Goal: Check status: Check status

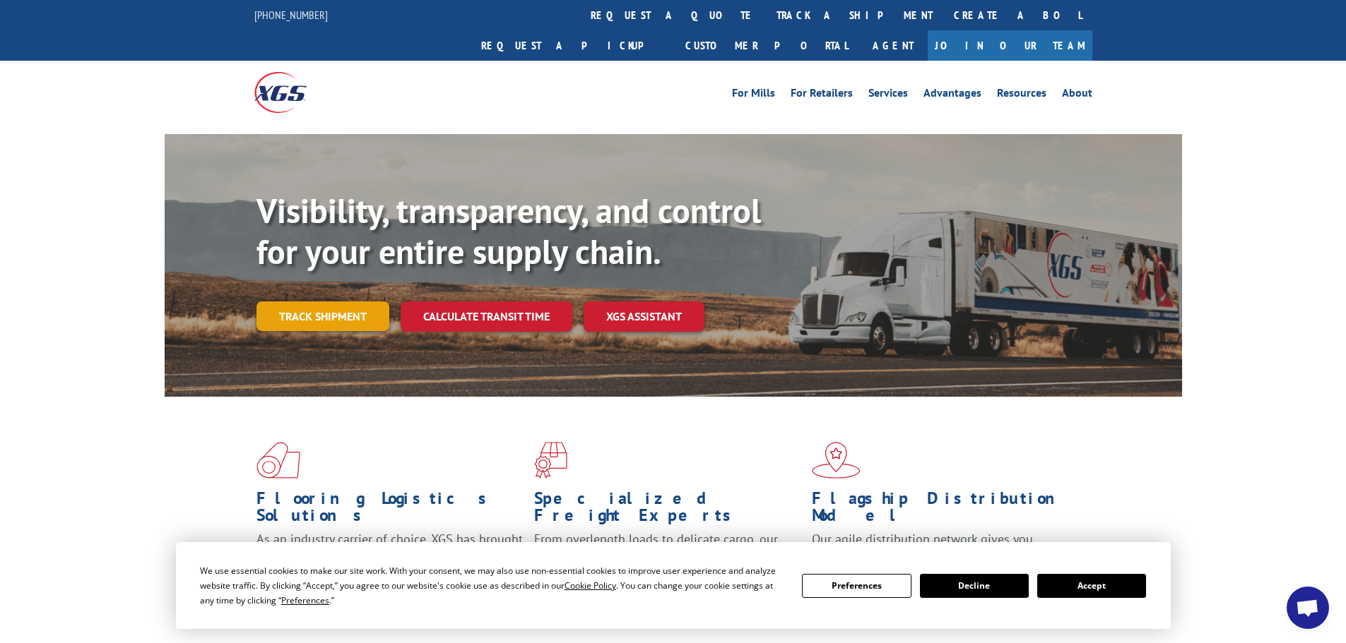
click at [333, 302] on link "Track shipment" at bounding box center [322, 317] width 133 height 30
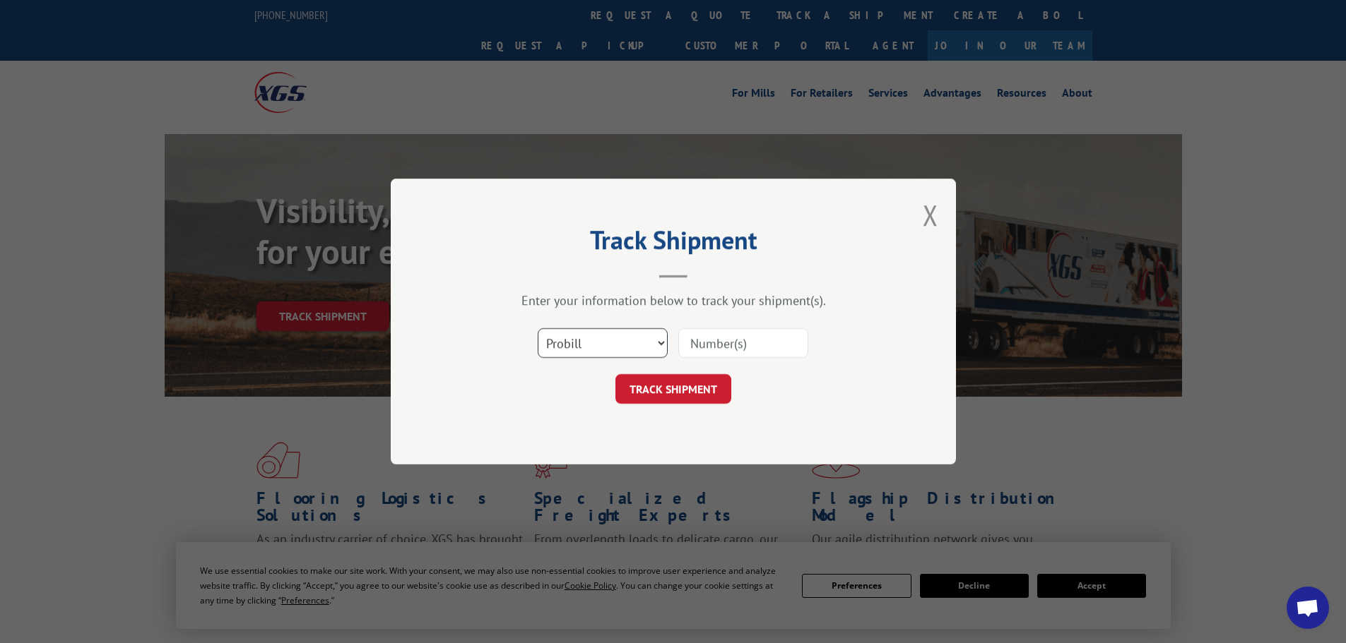
click at [594, 342] on select "Select category... Probill BOL PO" at bounding box center [603, 343] width 130 height 30
select select "bol"
click at [538, 328] on select "Select category... Probill BOL PO" at bounding box center [603, 343] width 130 height 30
click at [691, 349] on input at bounding box center [743, 343] width 130 height 30
type input "2876982"
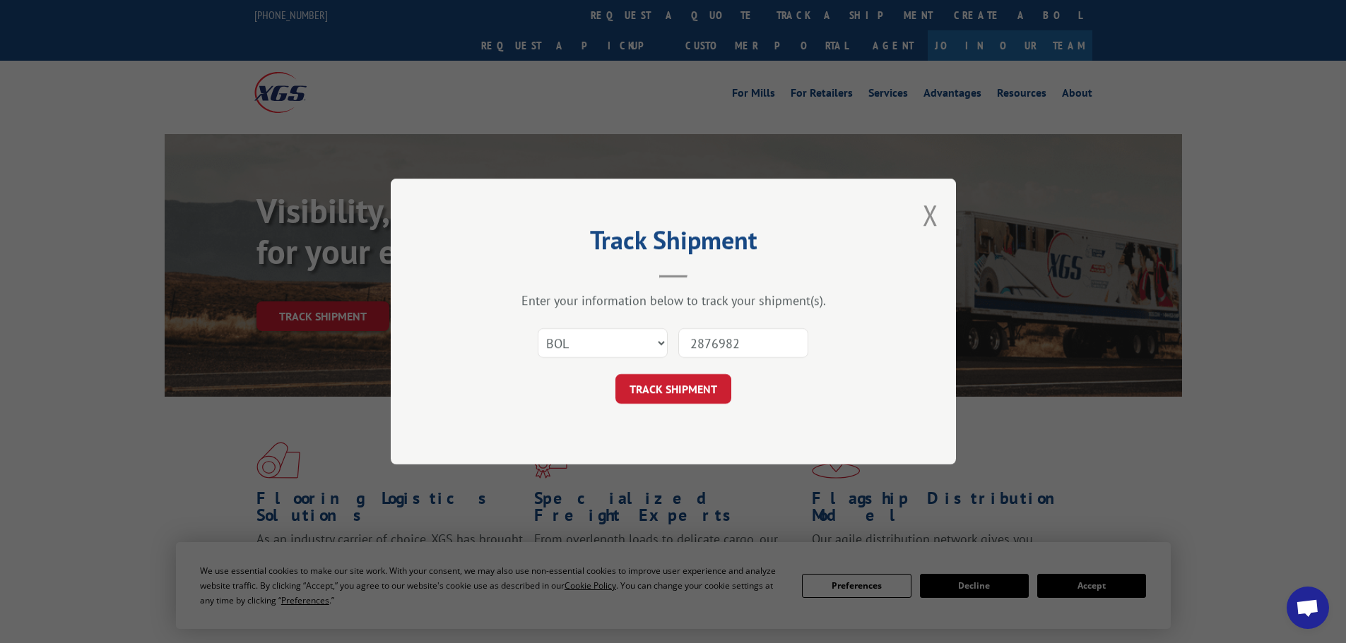
click button "TRACK SHIPMENT" at bounding box center [673, 389] width 116 height 30
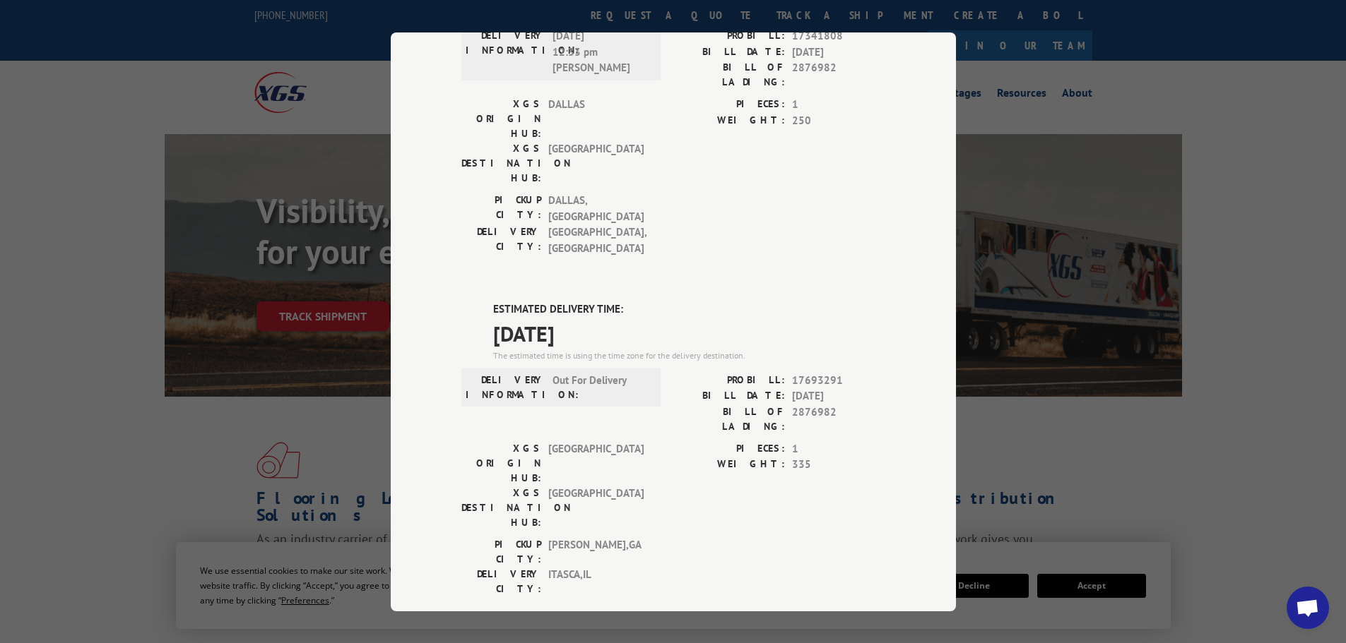
scroll to position [448, 0]
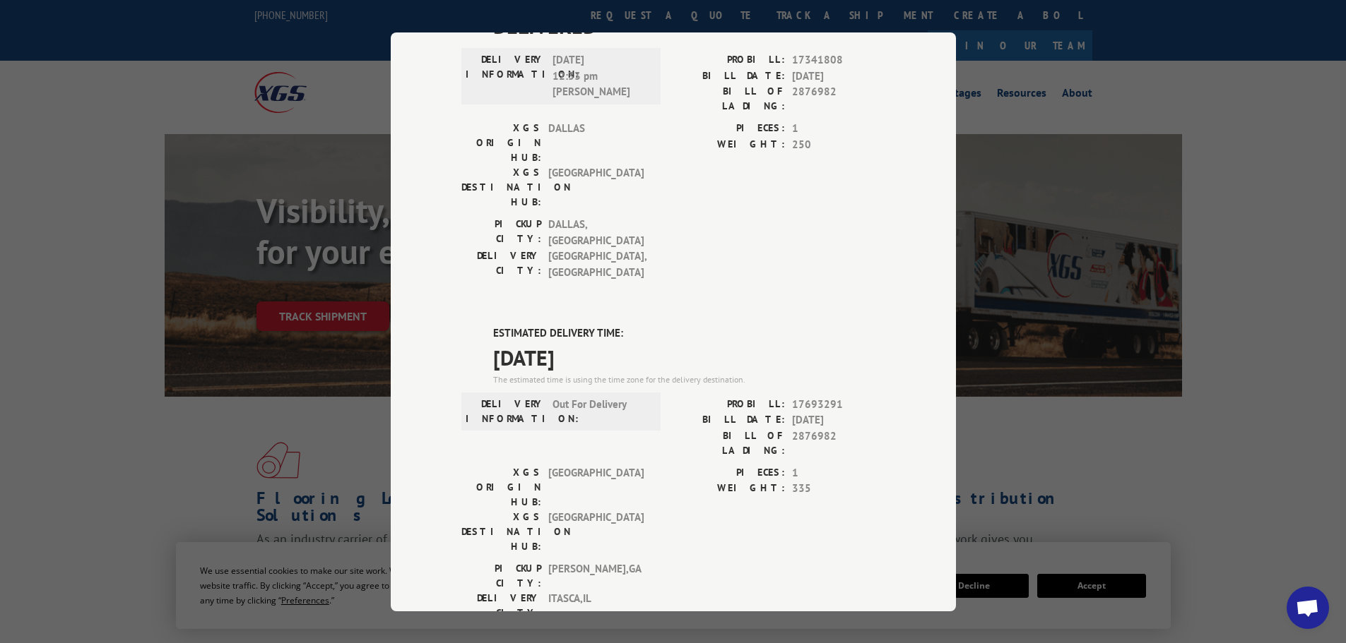
drag, startPoint x: 1235, startPoint y: 66, endPoint x: 1236, endPoint y: 93, distance: 26.9
click at [1236, 66] on div "Track Shipment DELIVERED DELIVERY INFORMATION: [DATE] 12:31 pm RIVERS PROBILL: …" at bounding box center [673, 321] width 1346 height 643
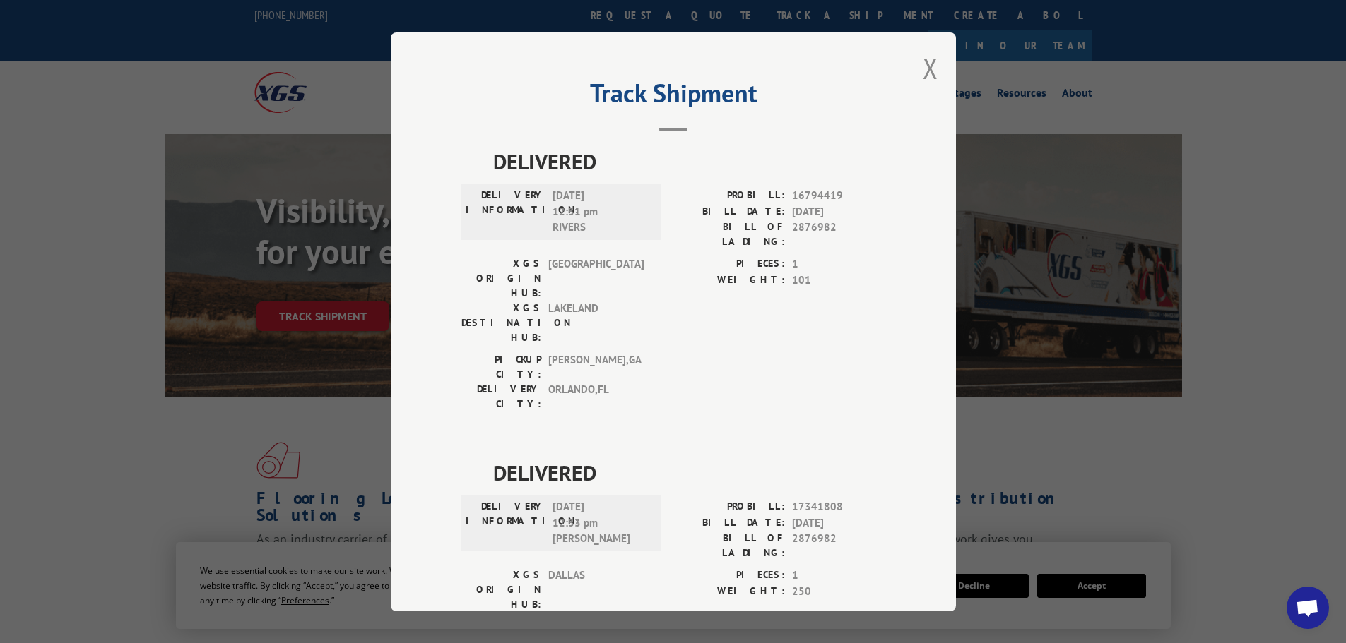
scroll to position [0, 0]
click at [1257, 75] on div "Track Shipment DELIVERED DELIVERY INFORMATION: [DATE] 12:31 pm RIVERS PROBILL: …" at bounding box center [673, 321] width 1346 height 643
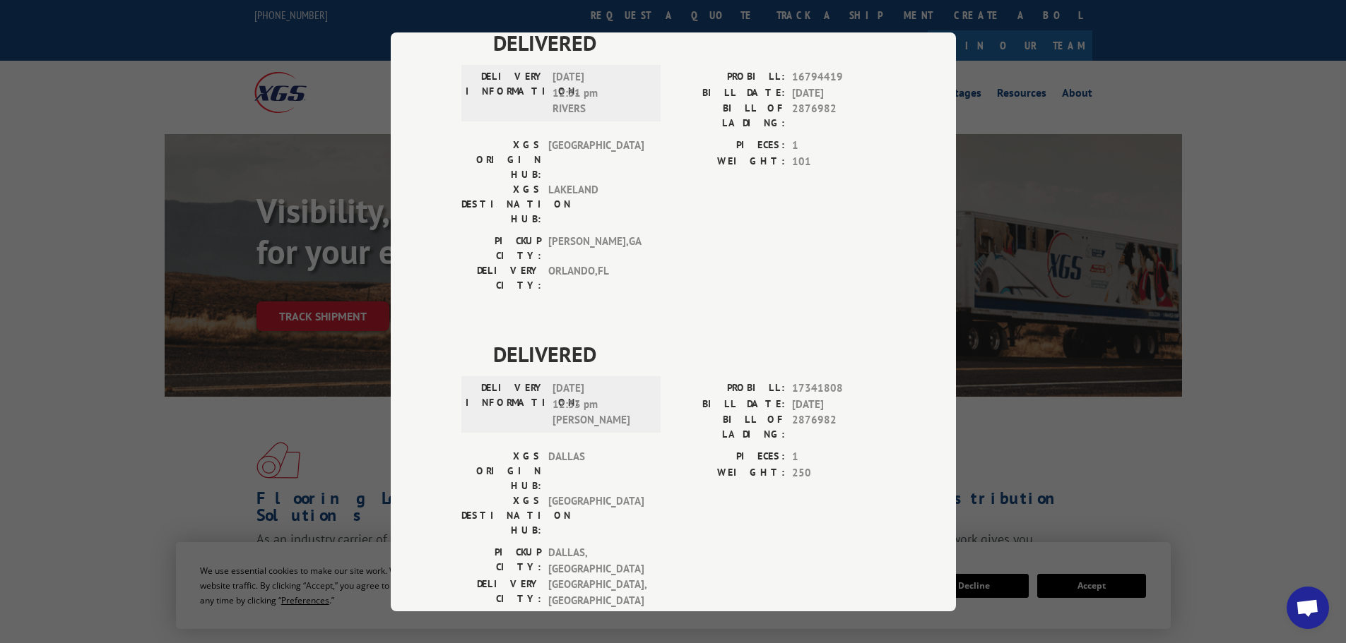
scroll to position [95, 0]
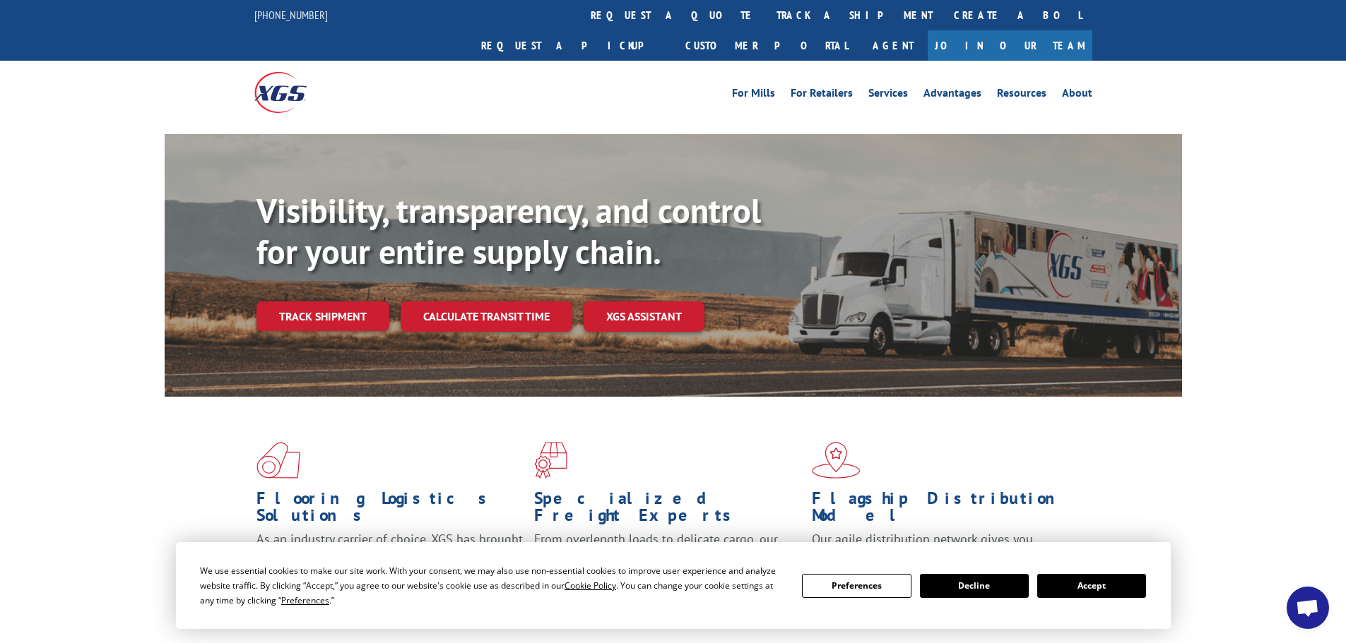
click at [307, 302] on link "Track shipment" at bounding box center [322, 317] width 133 height 30
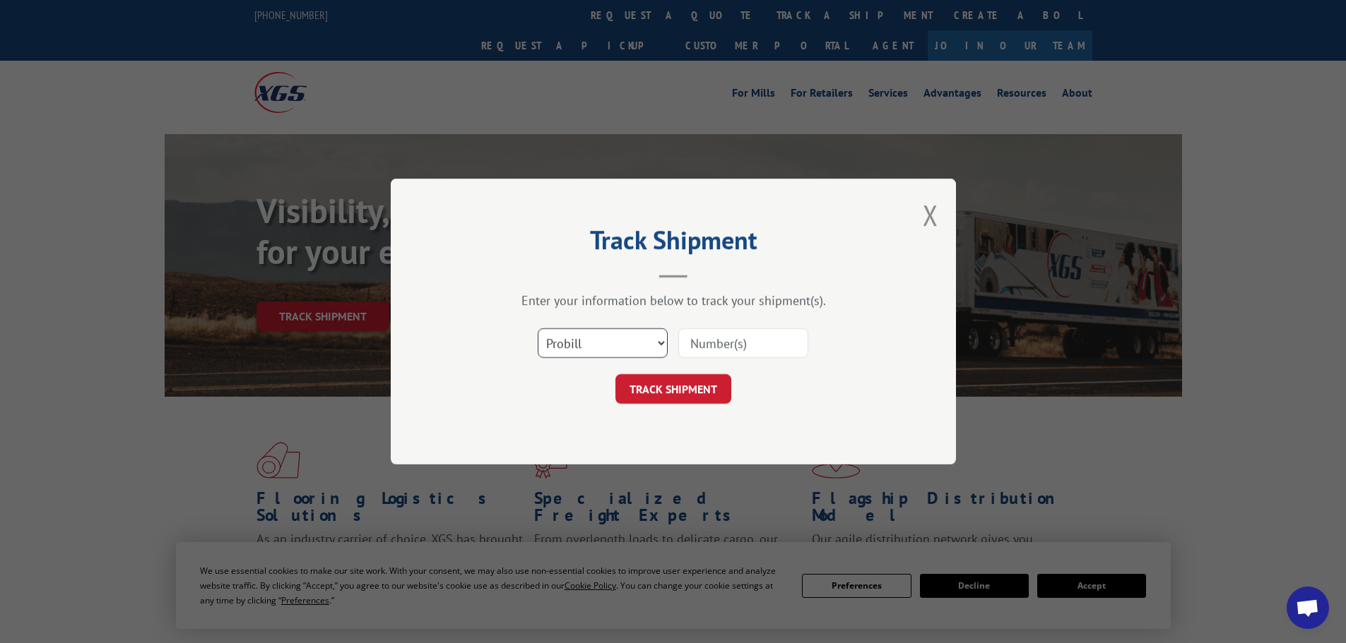
click at [658, 343] on select "Select category... Probill BOL PO" at bounding box center [603, 343] width 130 height 30
select select "bol"
click at [538, 328] on select "Select category... Probill BOL PO" at bounding box center [603, 343] width 130 height 30
click at [714, 342] on input at bounding box center [743, 343] width 130 height 30
type input "2876982"
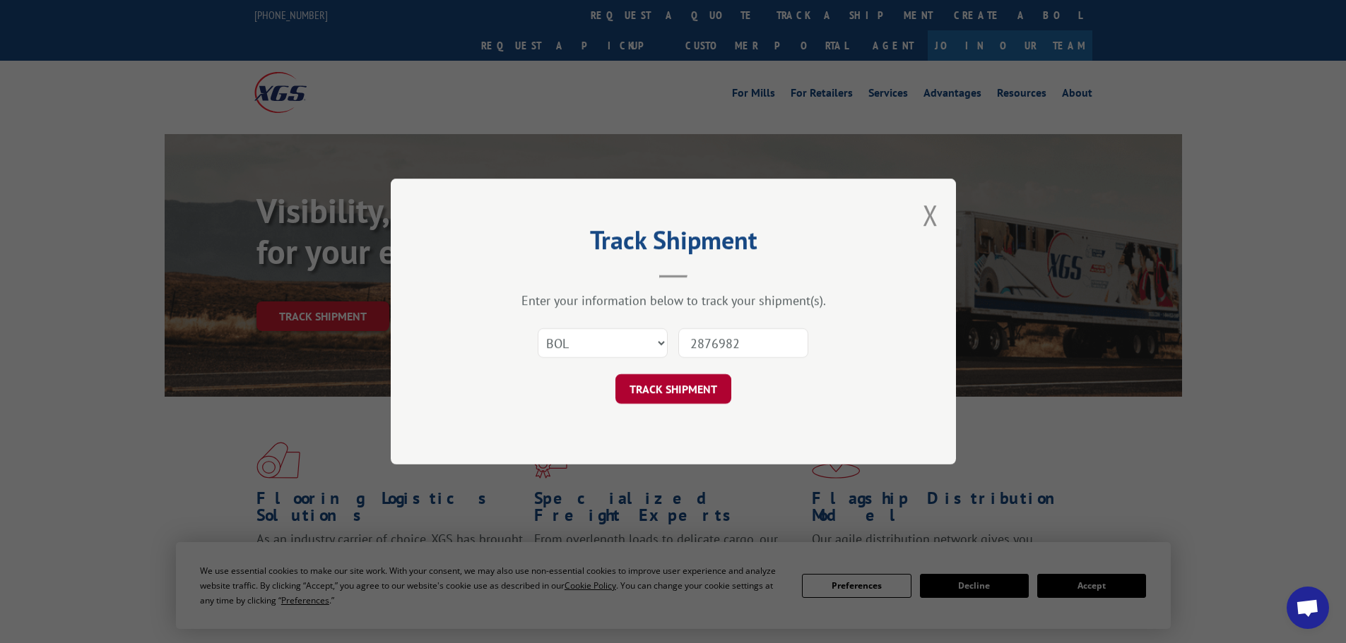
click at [684, 396] on button "TRACK SHIPMENT" at bounding box center [673, 389] width 116 height 30
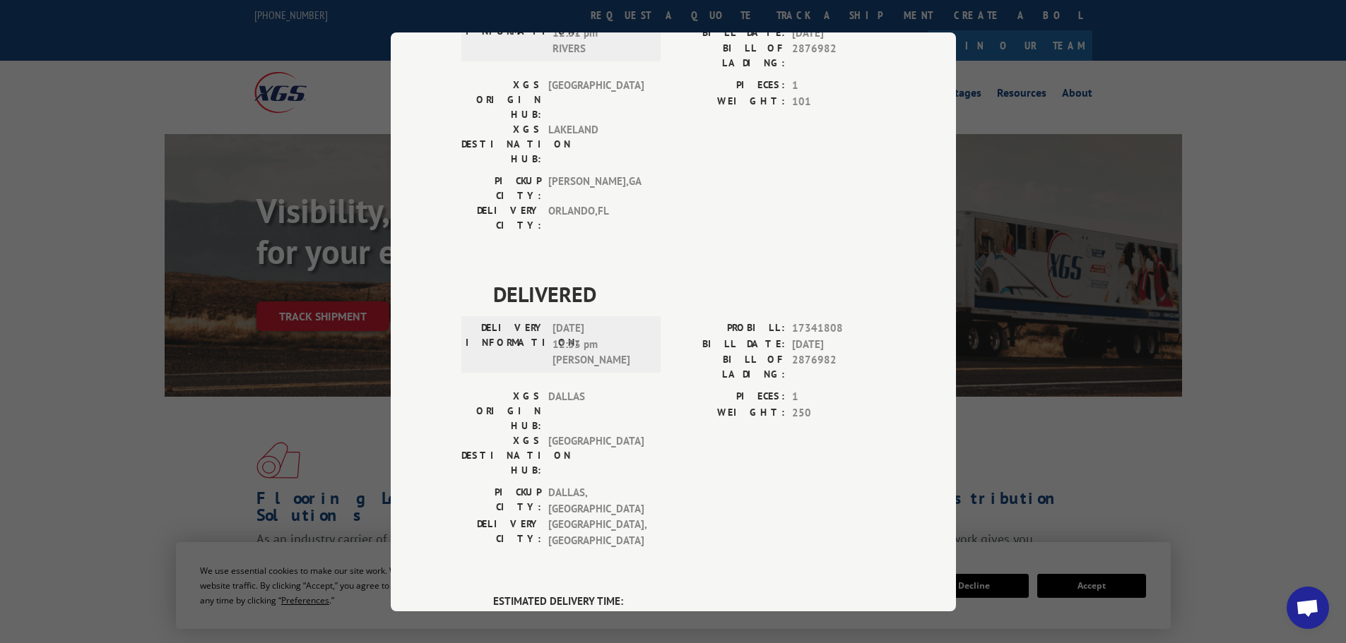
scroll to position [165, 0]
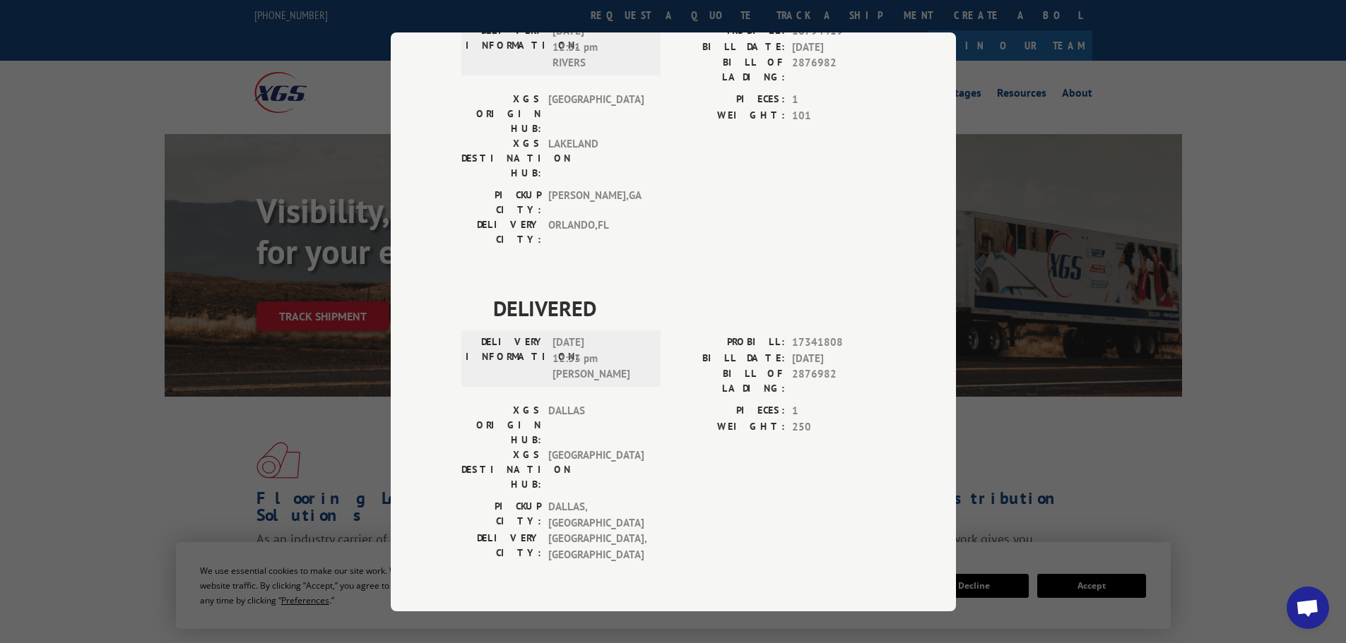
click at [930, 362] on div "Track Shipment DELIVERED DELIVERY INFORMATION: [DATE] 12:31 pm RIVERS PROBILL: …" at bounding box center [673, 321] width 565 height 579
drag, startPoint x: 1288, startPoint y: 71, endPoint x: 1285, endPoint y: 190, distance: 118.7
click at [1288, 72] on div "Track Shipment DELIVERED DELIVERY INFORMATION: [DATE] 12:31 pm RIVERS PROBILL: …" at bounding box center [673, 321] width 1346 height 643
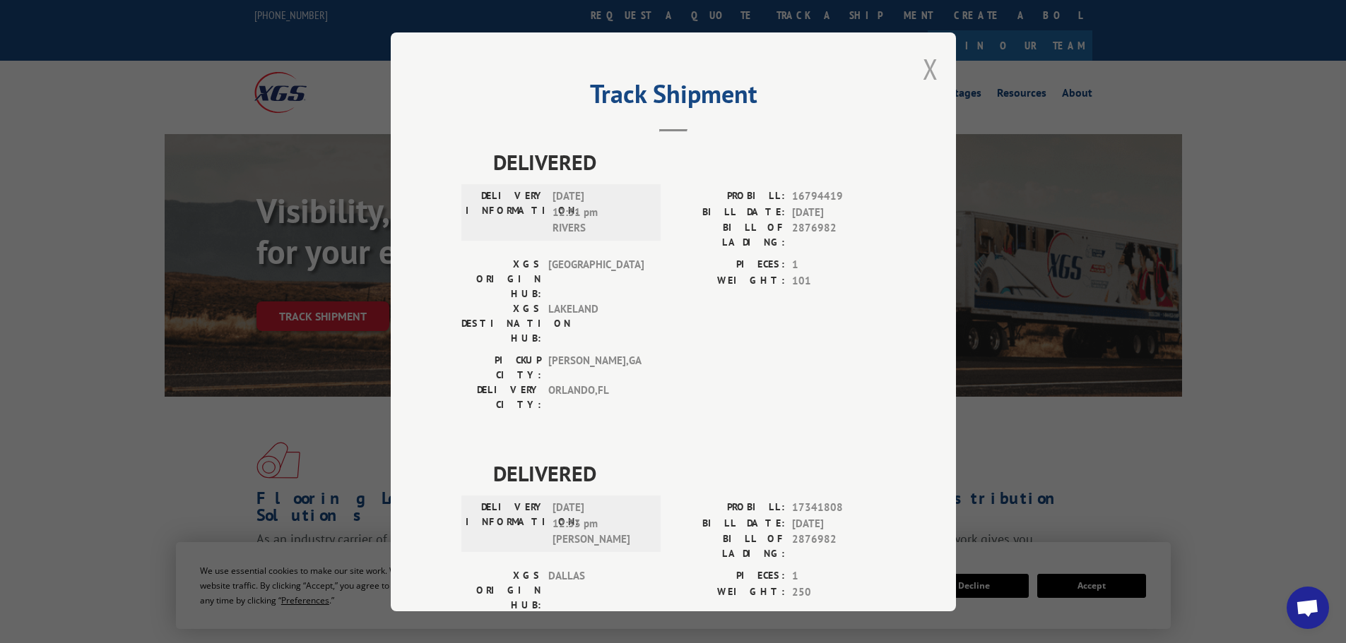
click at [924, 69] on button "Close modal" at bounding box center [930, 68] width 16 height 37
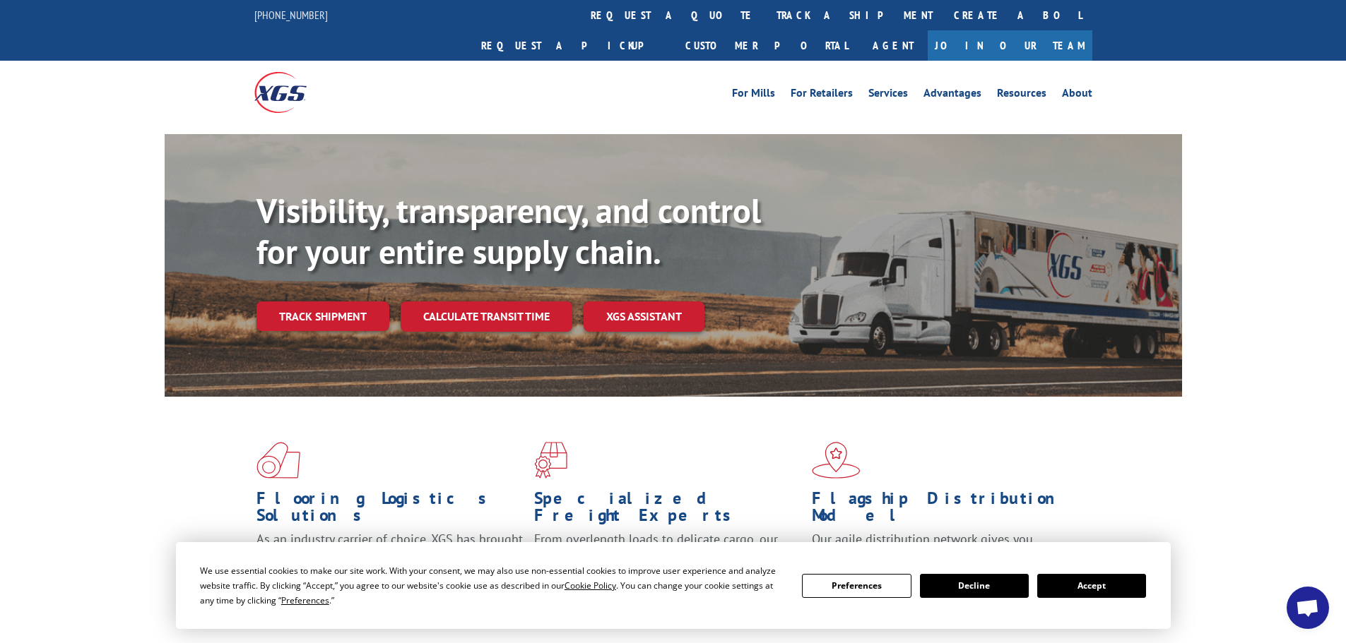
drag, startPoint x: 1201, startPoint y: 201, endPoint x: 1216, endPoint y: 201, distance: 15.6
click at [1202, 201] on div "Visibility, transparency, and control for your entire supply chain. Track shipm…" at bounding box center [673, 279] width 1346 height 290
click at [304, 302] on link "Track shipment" at bounding box center [322, 317] width 133 height 30
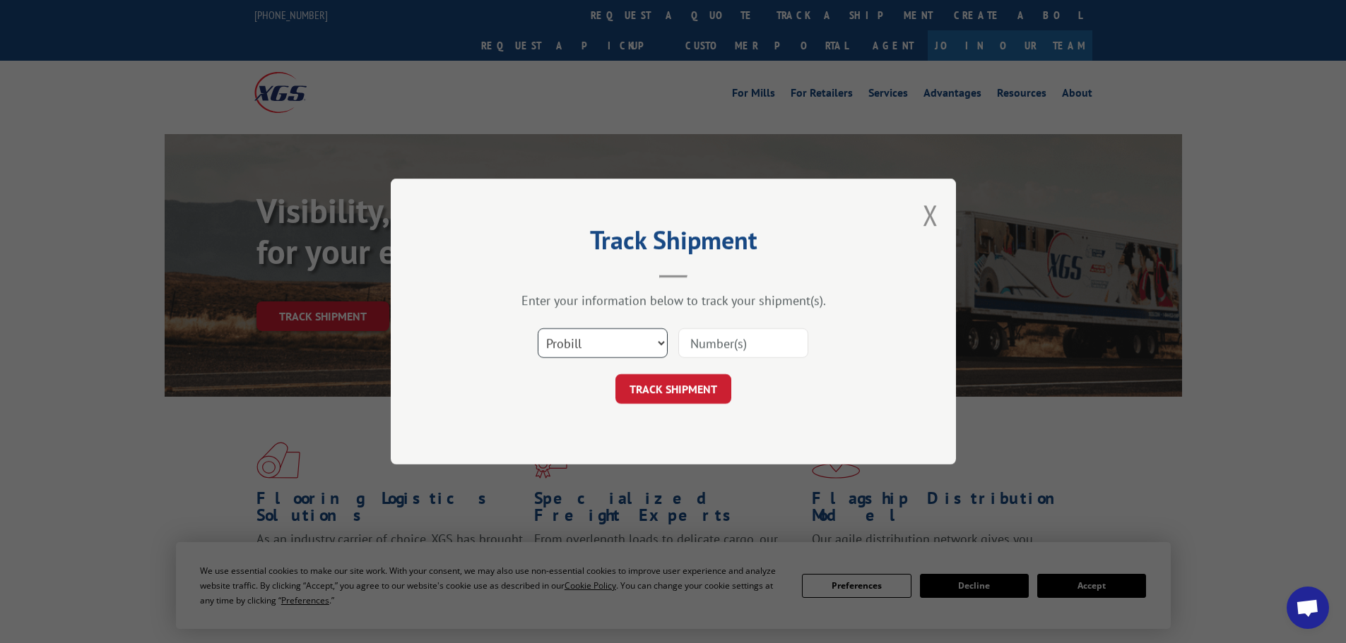
click at [656, 340] on select "Select category... Probill BOL PO" at bounding box center [603, 343] width 130 height 30
click at [538, 328] on select "Select category... Probill BOL PO" at bounding box center [603, 343] width 130 height 30
click at [660, 341] on select "Select category... Probill BOL PO" at bounding box center [603, 343] width 130 height 30
select select "bol"
click at [538, 328] on select "Select category... Probill BOL PO" at bounding box center [603, 343] width 130 height 30
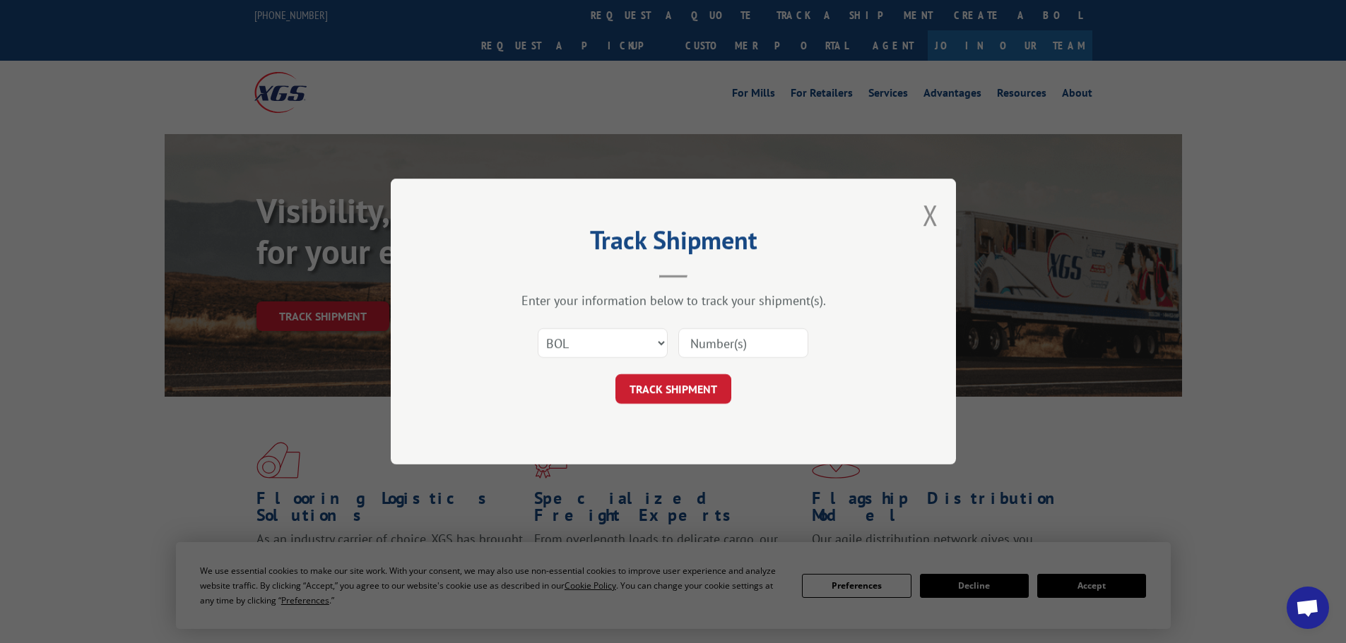
click at [708, 351] on input at bounding box center [743, 343] width 130 height 30
type input "2876982"
click at [684, 388] on button "TRACK SHIPMENT" at bounding box center [673, 389] width 116 height 30
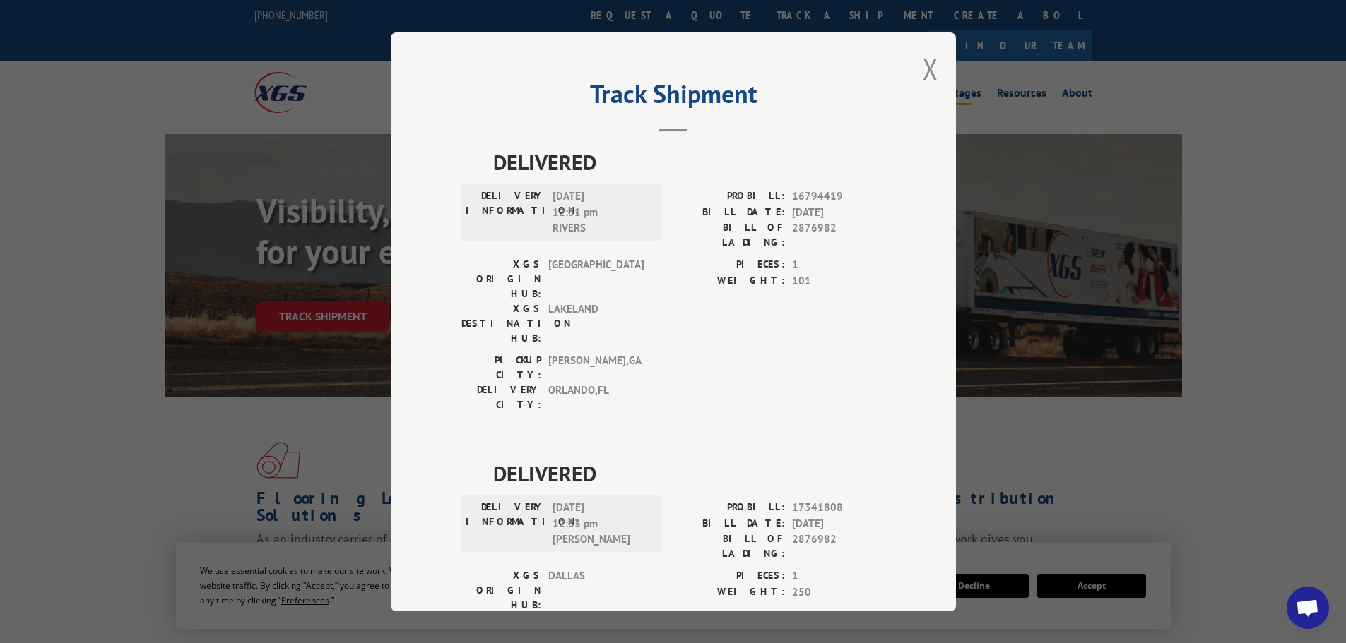
click at [922, 63] on button "Close modal" at bounding box center [930, 68] width 16 height 37
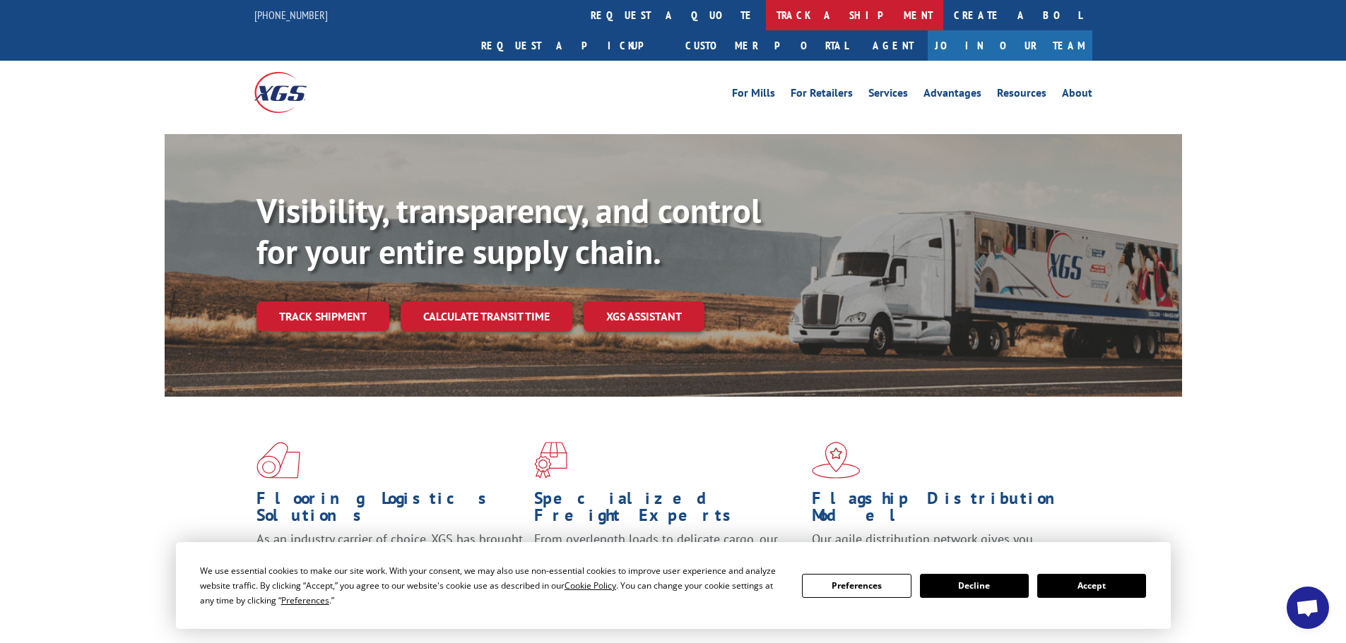
click at [766, 23] on link "track a shipment" at bounding box center [854, 15] width 177 height 30
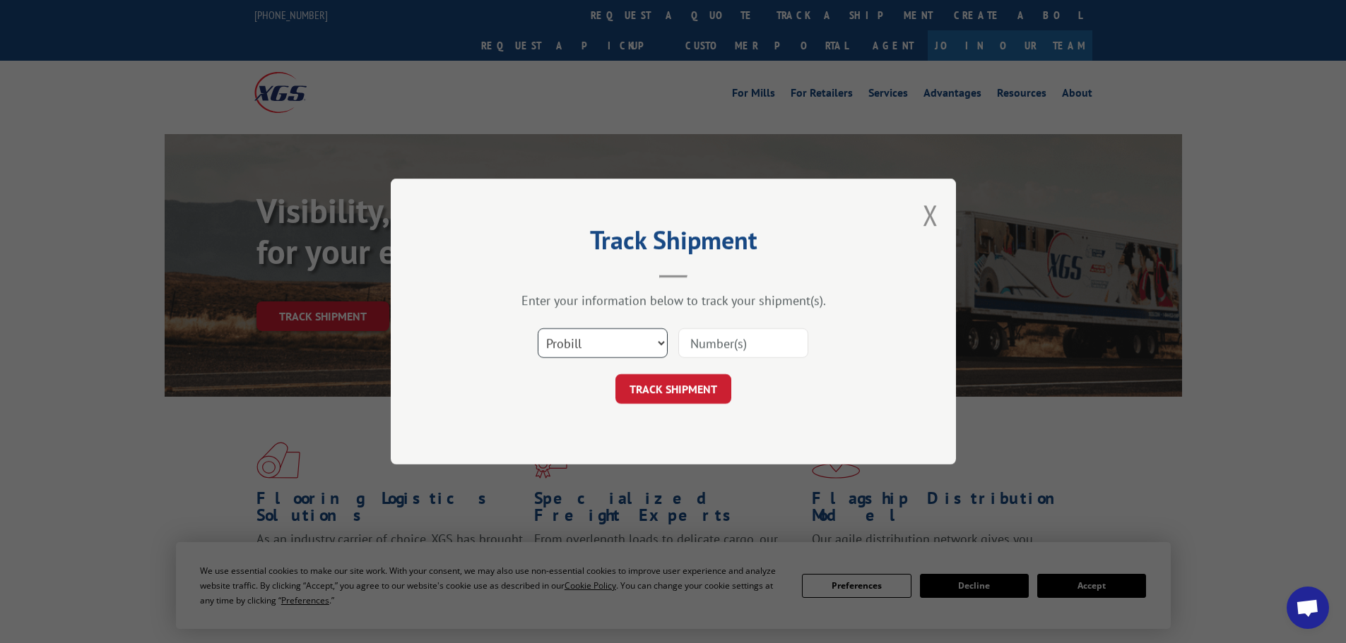
click at [656, 343] on select "Select category... Probill BOL PO" at bounding box center [603, 343] width 130 height 30
select select "bol"
click at [538, 328] on select "Select category... Probill BOL PO" at bounding box center [603, 343] width 130 height 30
click at [707, 348] on input at bounding box center [743, 343] width 130 height 30
type input "2876982"
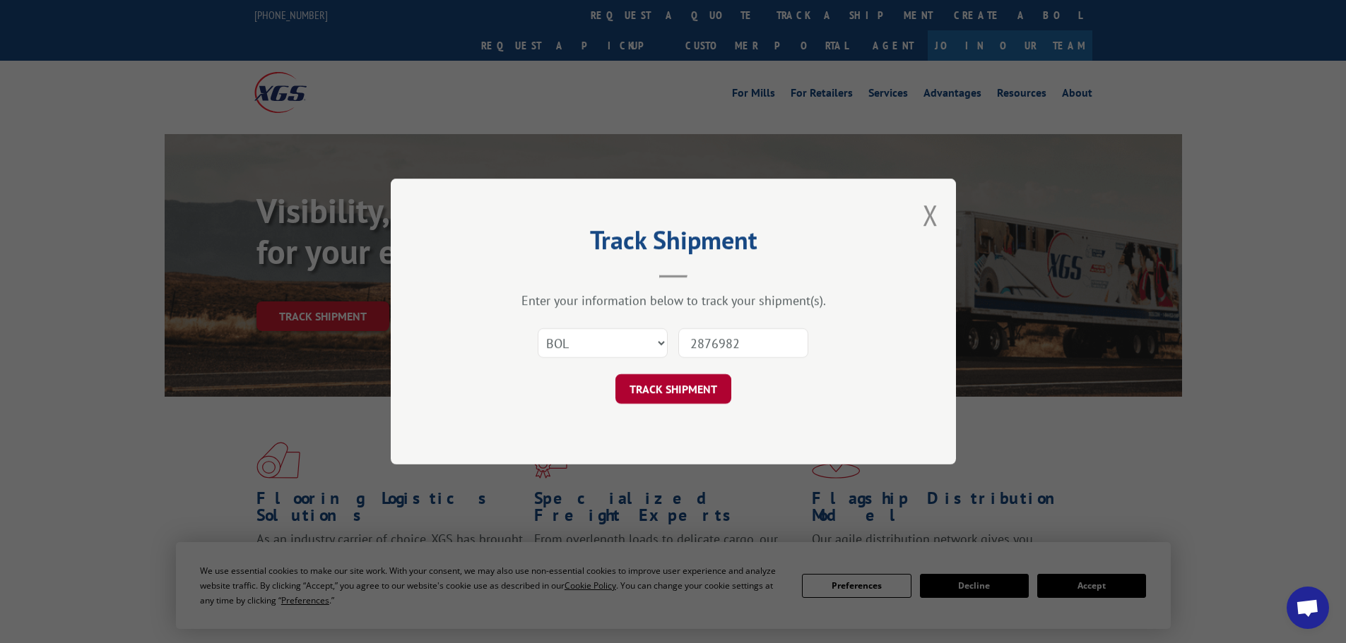
click at [682, 388] on button "TRACK SHIPMENT" at bounding box center [673, 389] width 116 height 30
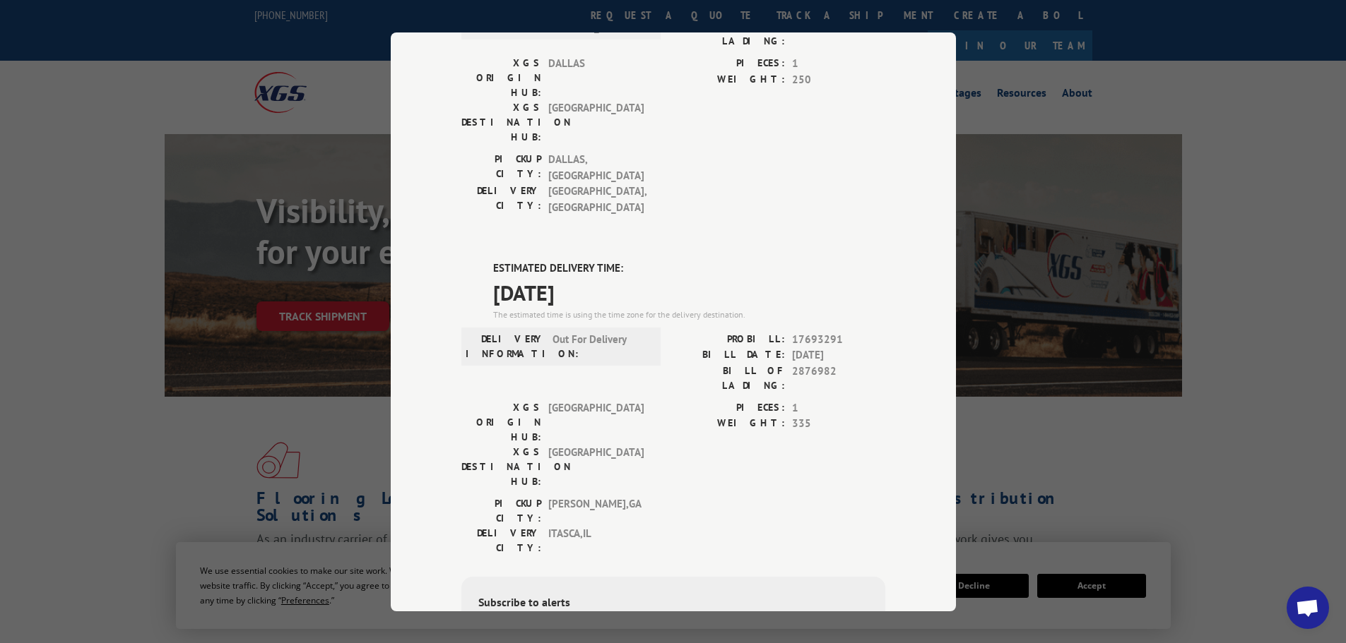
scroll to position [518, 0]
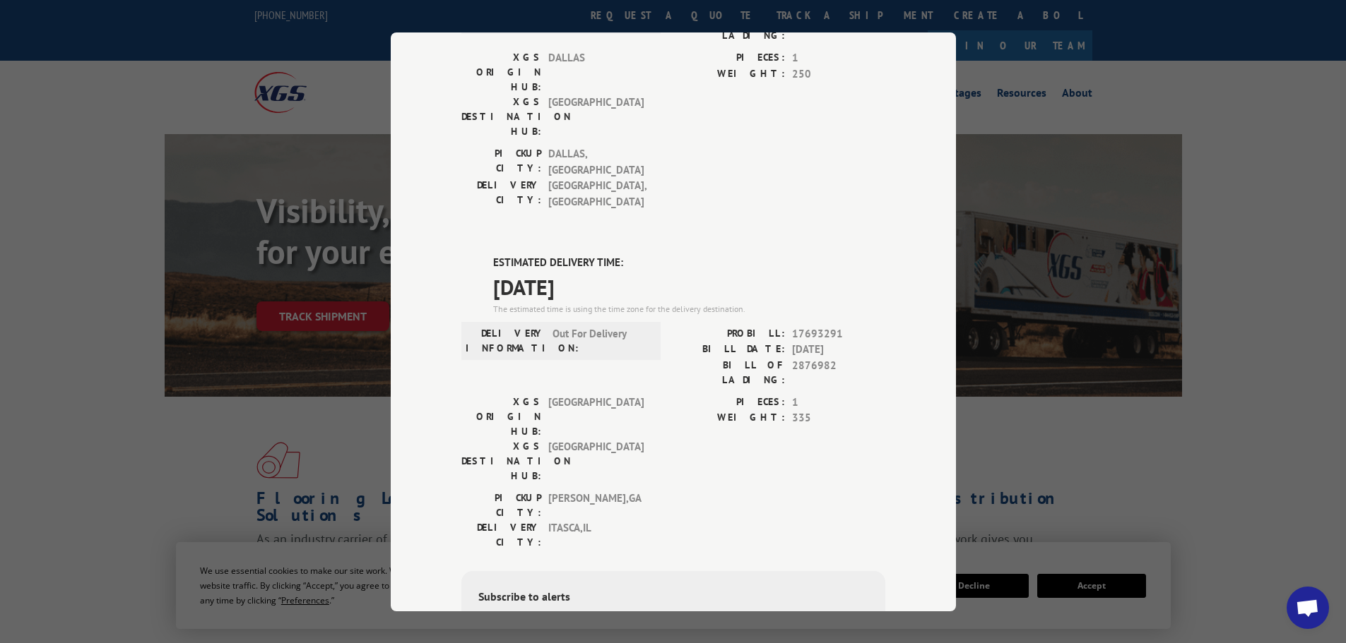
click at [142, 110] on div "Track Shipment DELIVERED DELIVERY INFORMATION: [DATE] 12:31 pm RIVERS PROBILL: …" at bounding box center [673, 321] width 1346 height 643
